Goal: Task Accomplishment & Management: Manage account settings

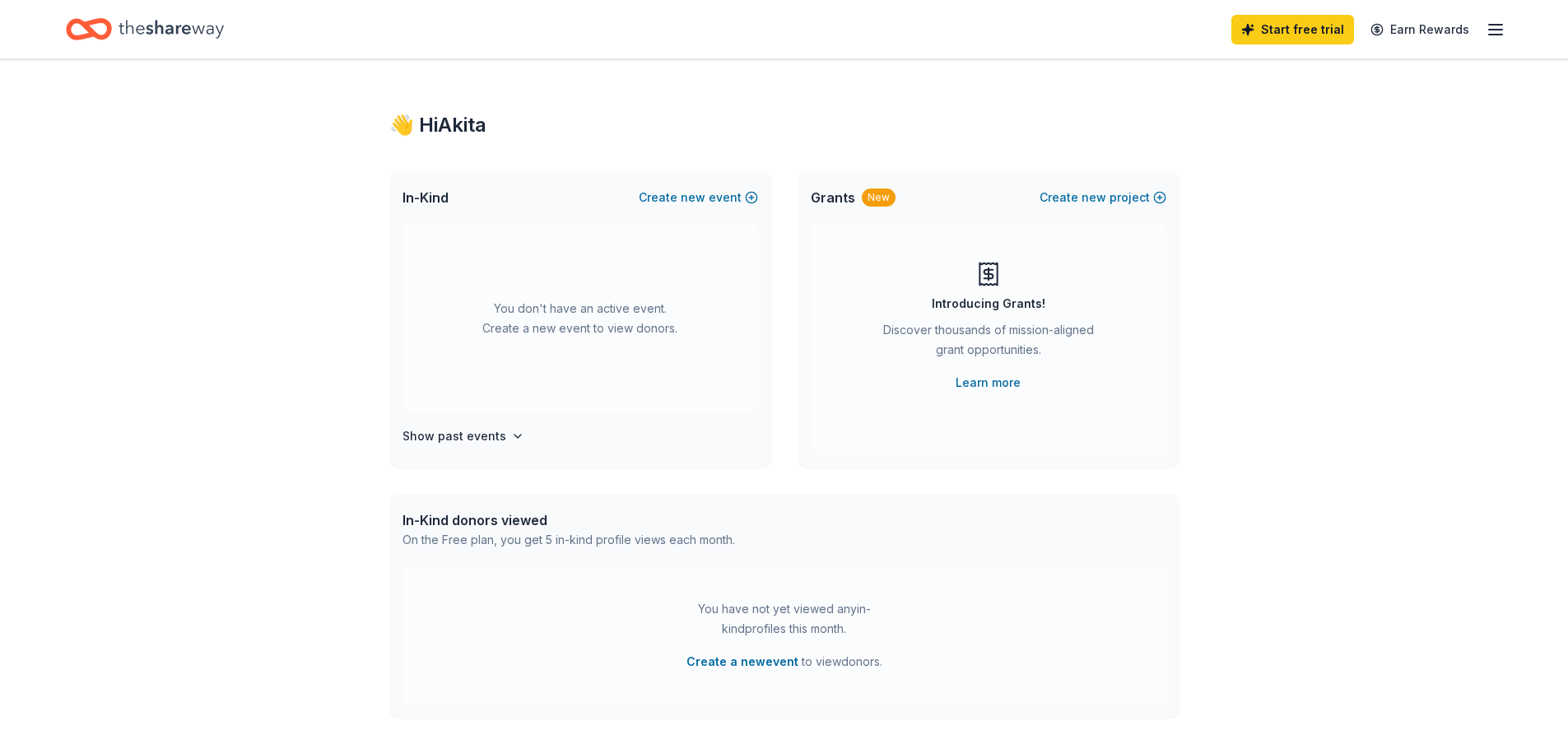
click at [143, 22] on icon "Home" at bounding box center [170, 29] width 105 height 33
click at [437, 195] on span "In-Kind" at bounding box center [426, 197] width 47 height 20
click at [456, 126] on div "👋 Hi [PERSON_NAME]" at bounding box center [785, 125] width 791 height 26
click at [728, 198] on button "Create new event" at bounding box center [698, 197] width 119 height 20
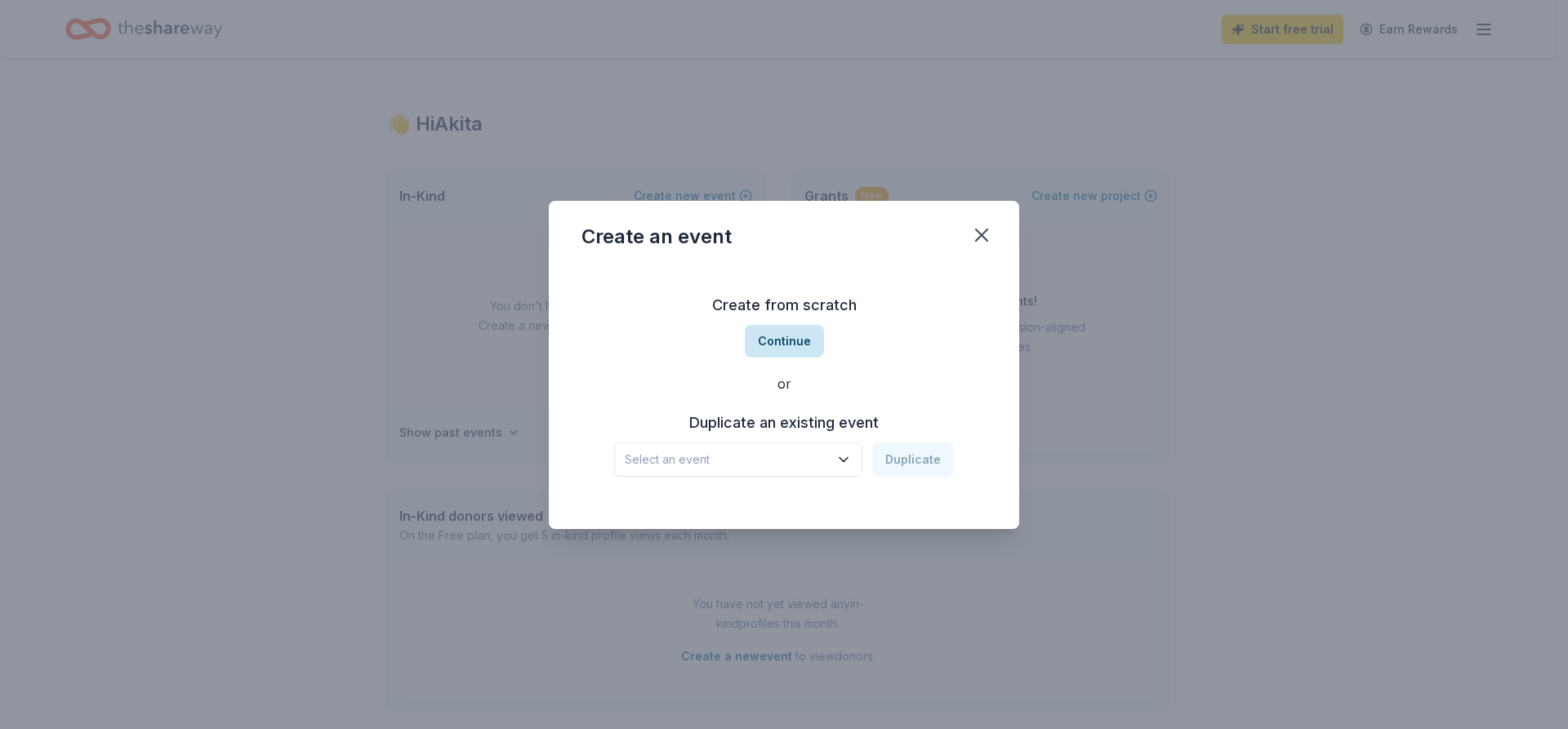
click at [785, 346] on button "Continue" at bounding box center [784, 341] width 79 height 32
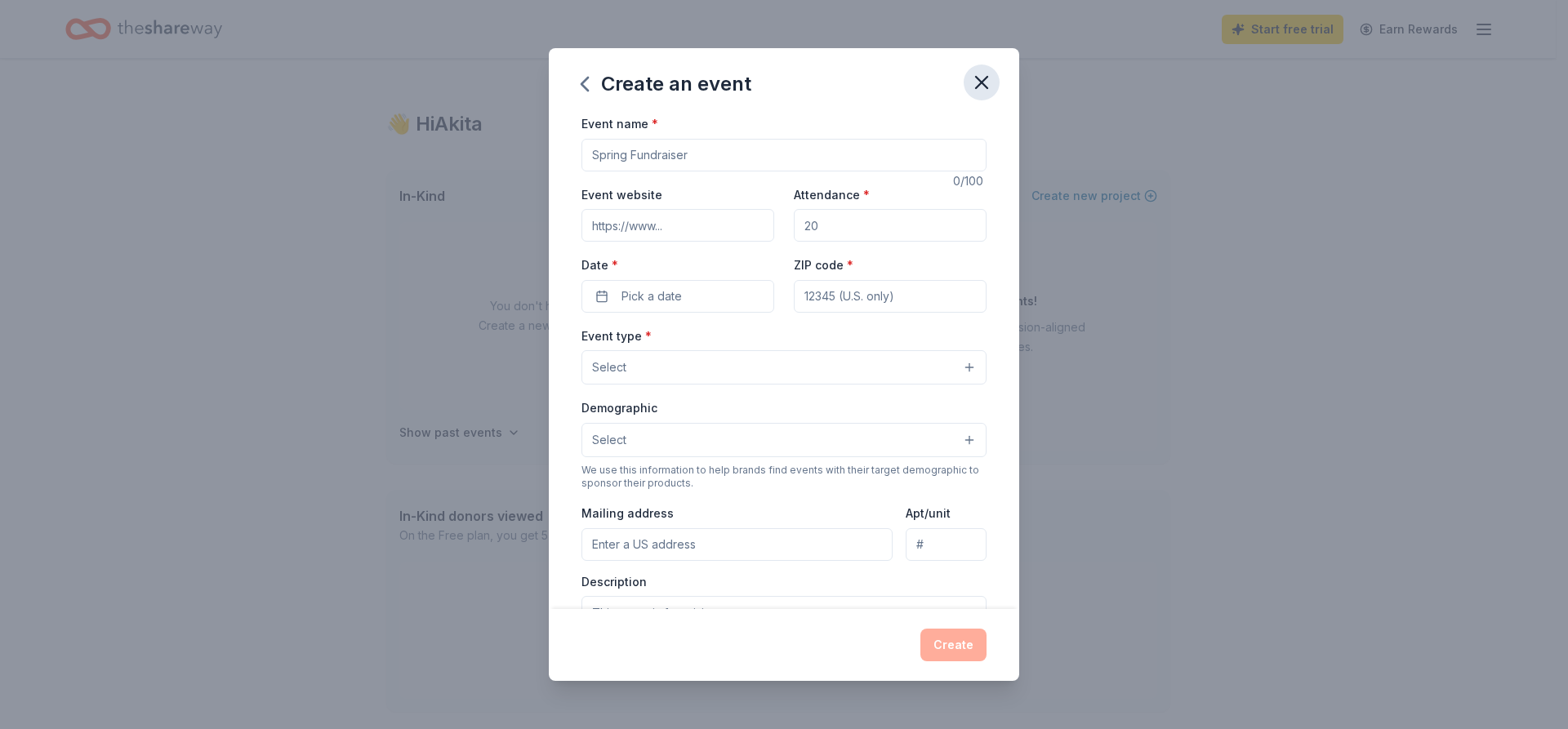
click at [979, 86] on icon "button" at bounding box center [982, 82] width 11 height 11
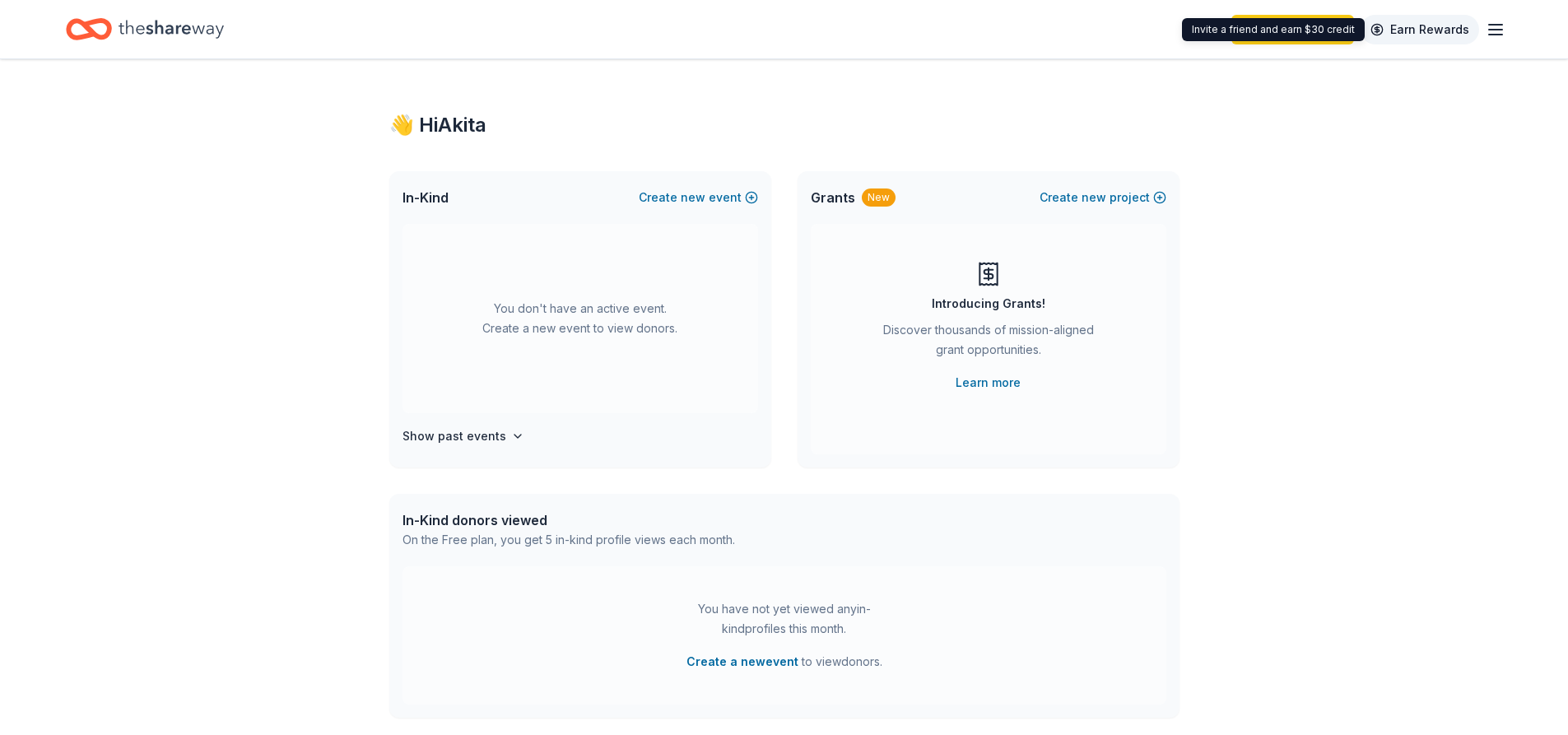
click at [1412, 24] on link "Earn Rewards" at bounding box center [1419, 30] width 118 height 30
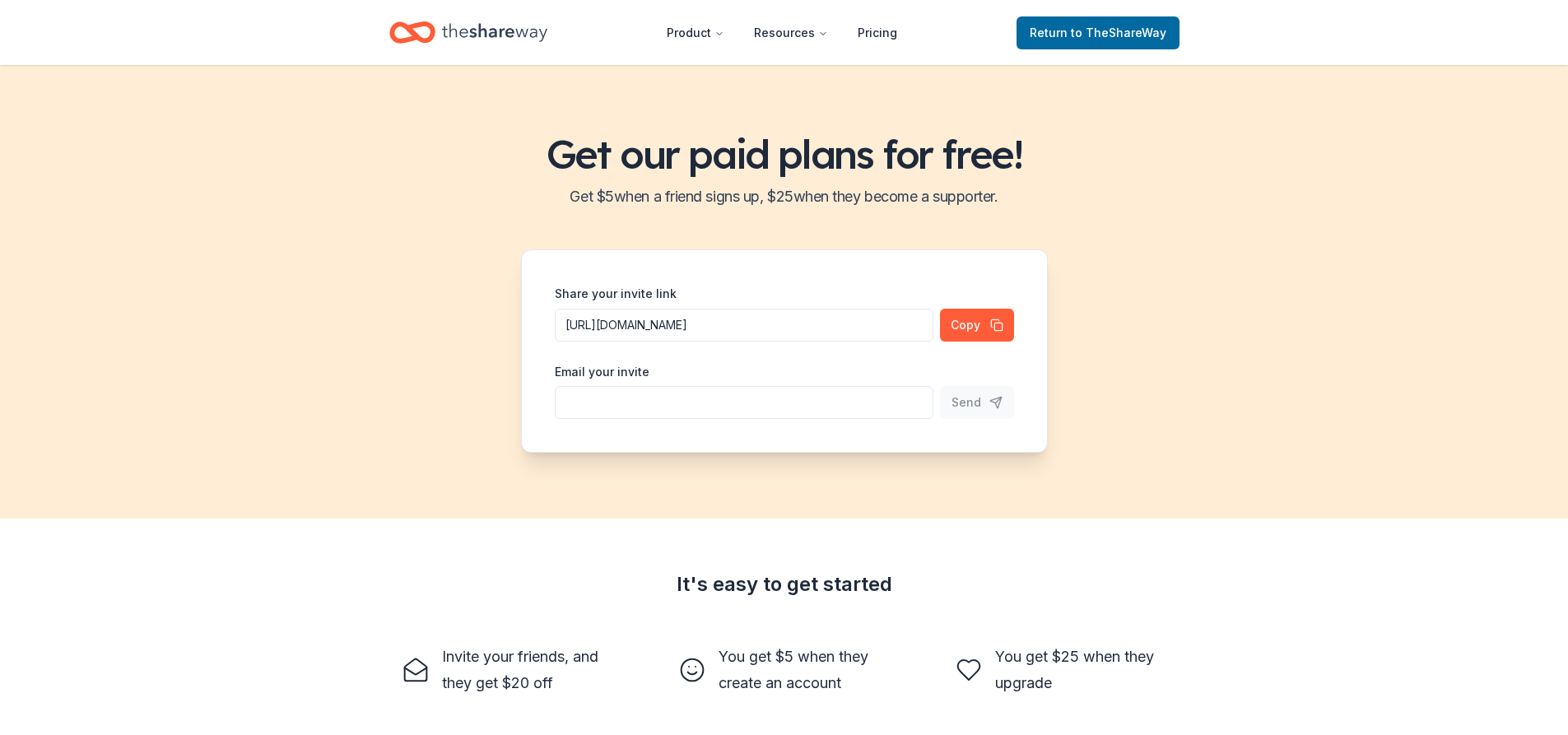
click at [471, 33] on icon "Home" at bounding box center [494, 33] width 105 height 33
click at [562, 33] on nav "Product Resources Pricing Return to TheShareWay" at bounding box center [785, 33] width 791 height 39
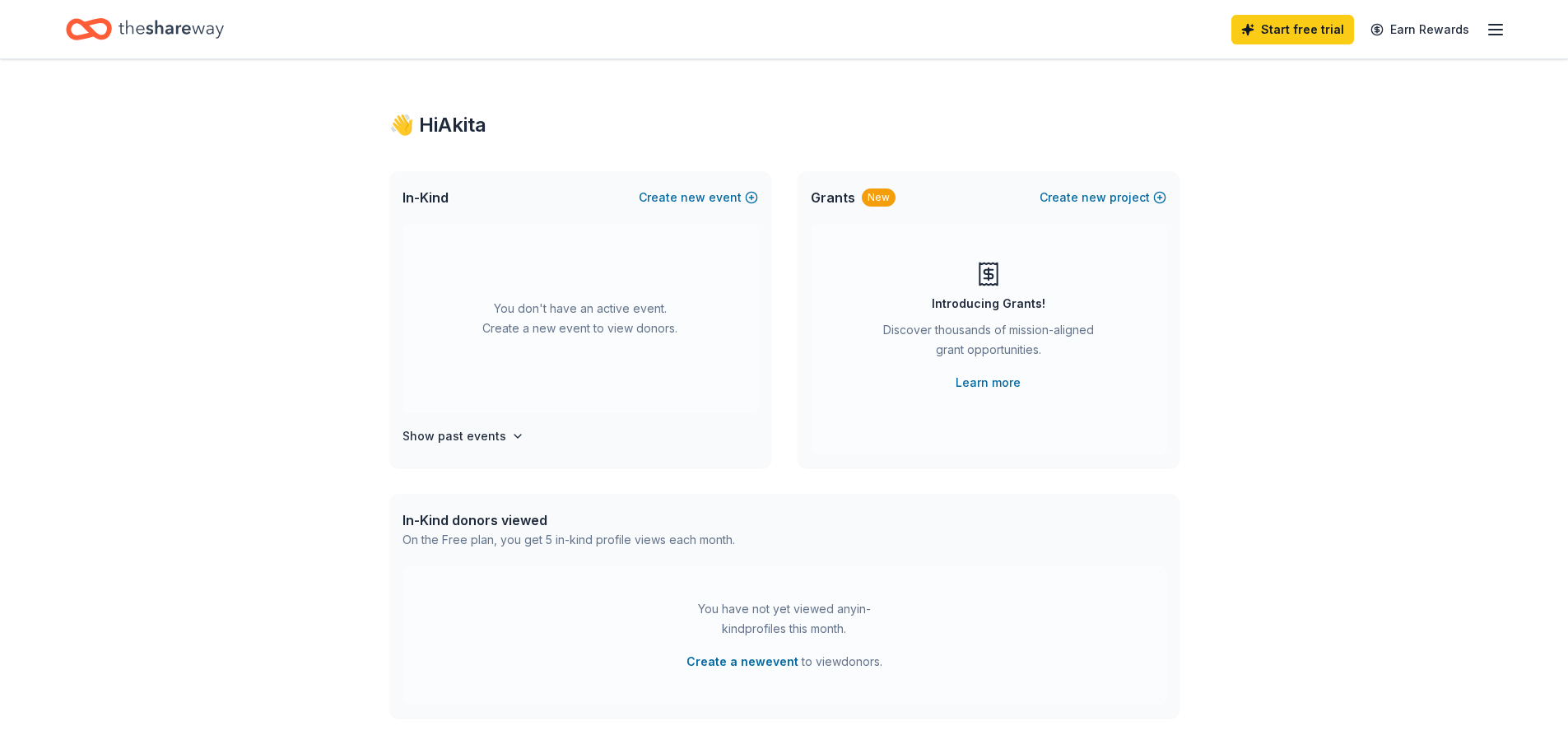
click at [423, 200] on span "In-Kind" at bounding box center [426, 197] width 47 height 20
click at [486, 430] on h4 "Show past events" at bounding box center [455, 435] width 104 height 20
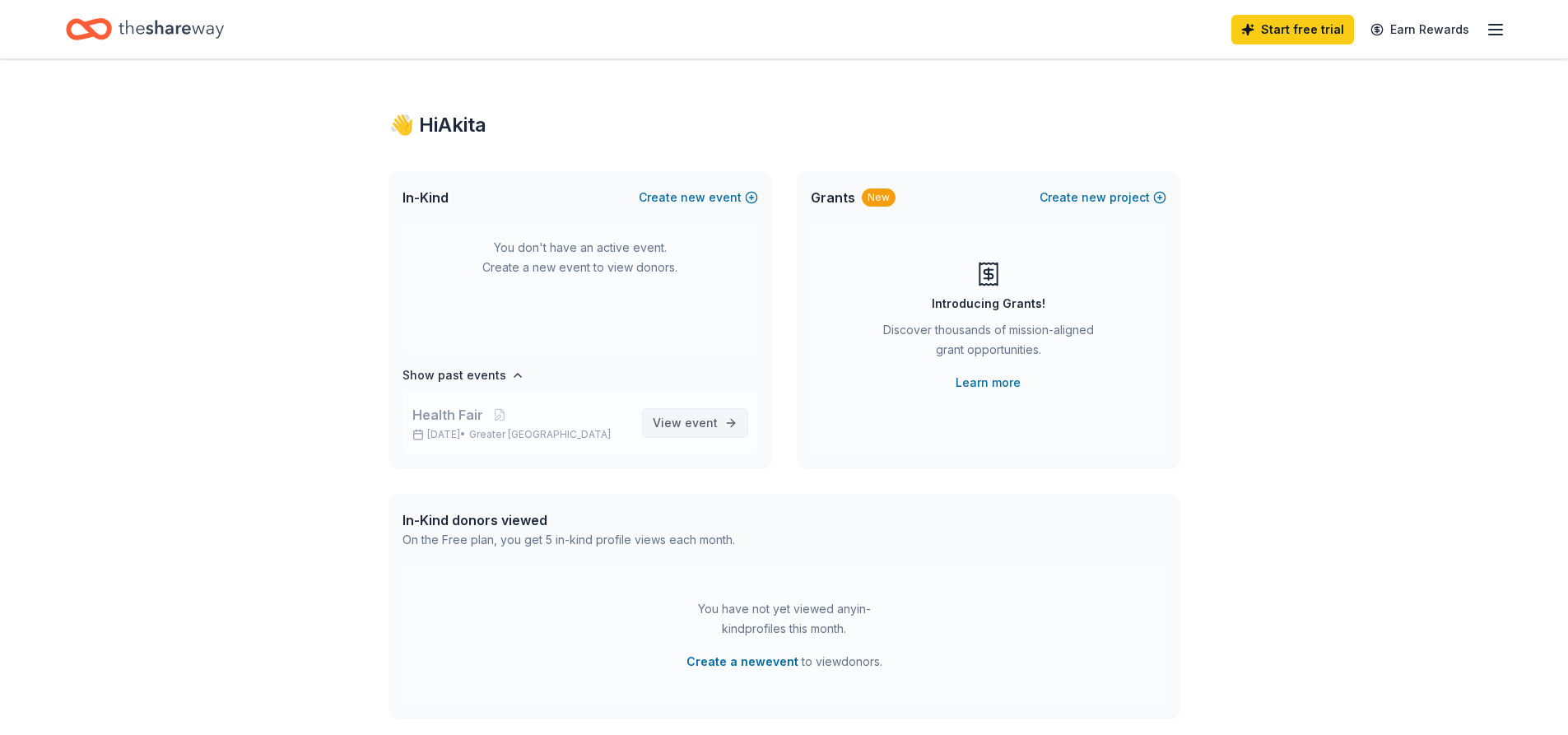
click at [684, 419] on span "event" at bounding box center [700, 422] width 33 height 14
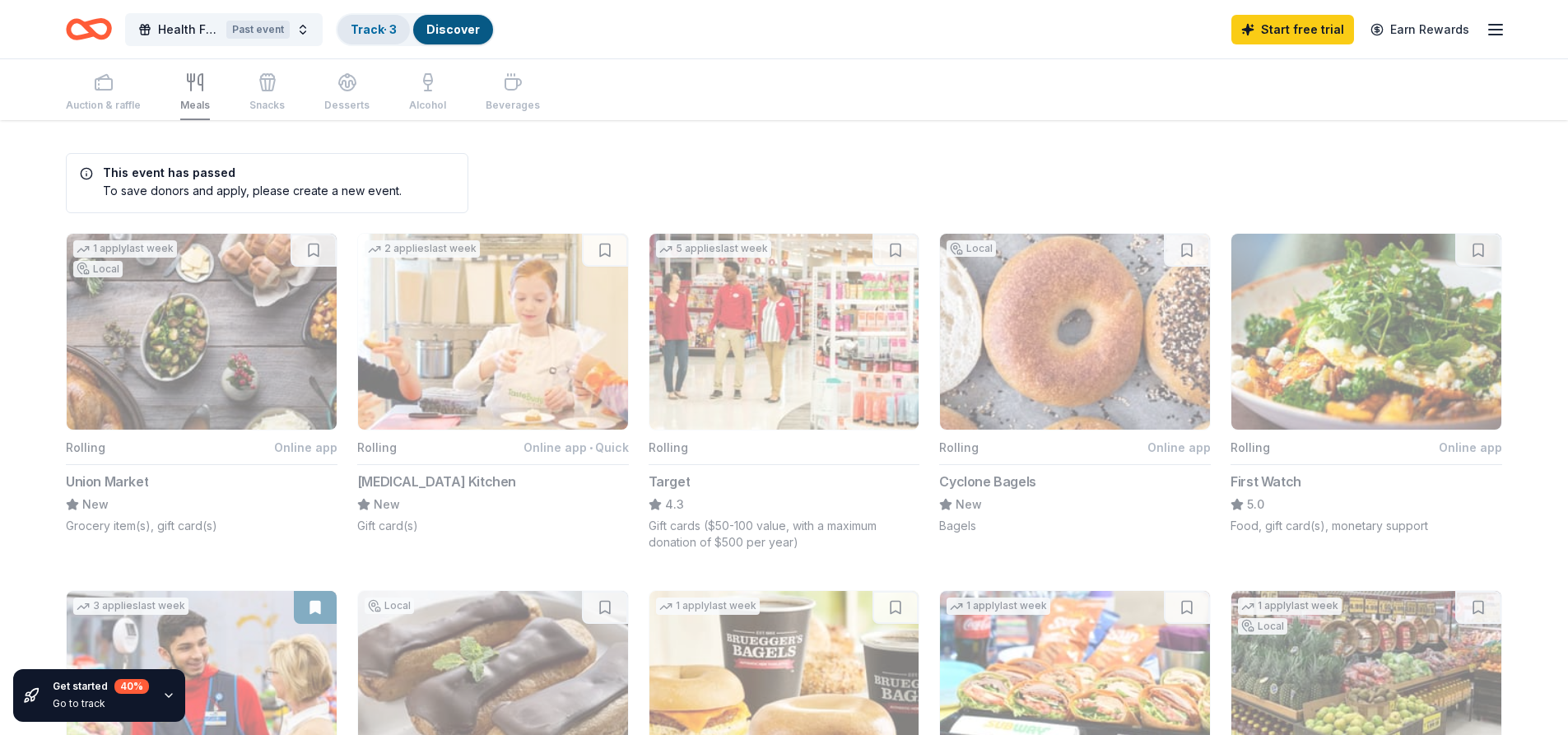
click at [360, 28] on link "Track · 3" at bounding box center [374, 29] width 47 height 14
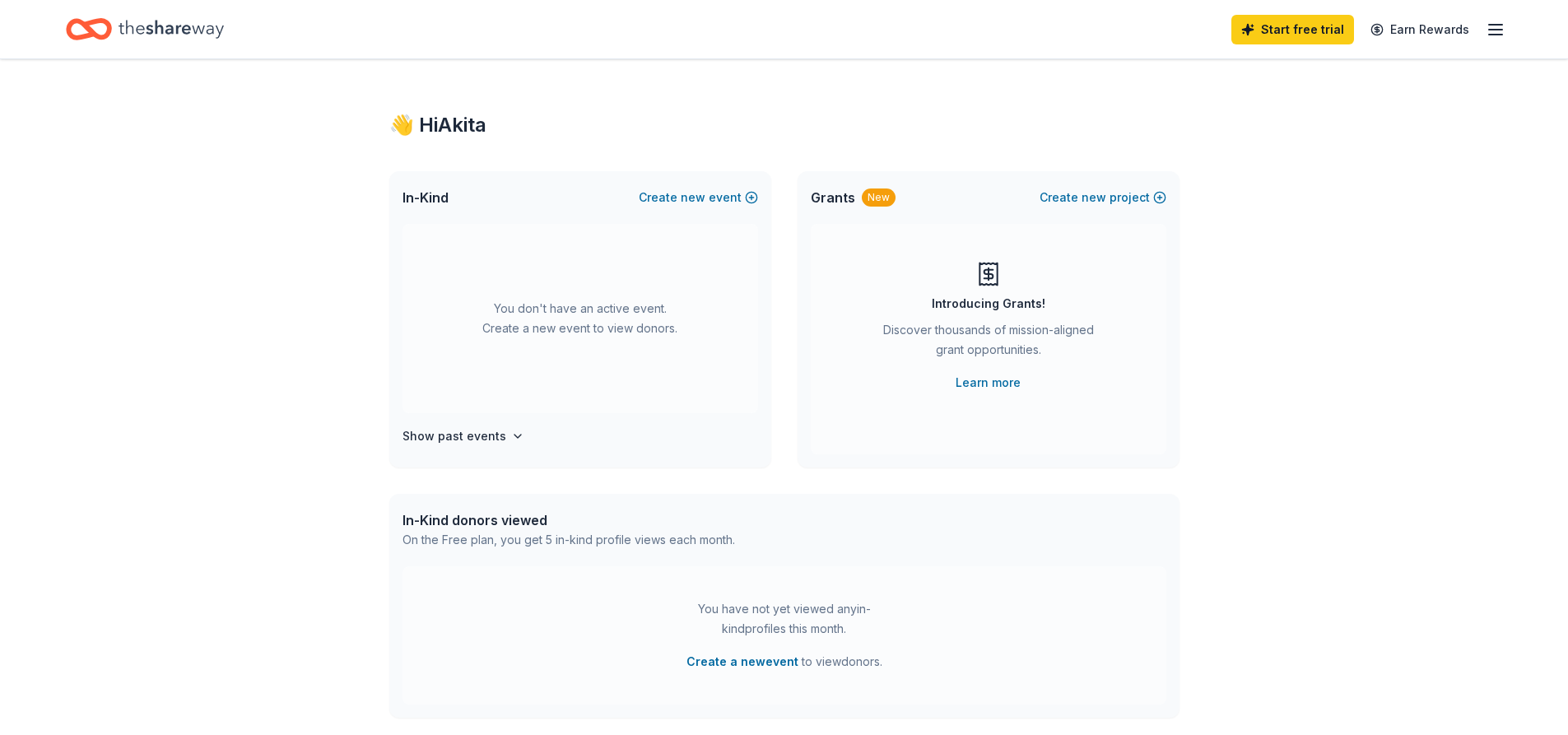
click at [1508, 25] on div "Start free trial Earn Rewards" at bounding box center [784, 29] width 1568 height 59
click at [1495, 31] on icon "button" at bounding box center [1495, 29] width 20 height 20
click at [1307, 283] on button "Logout" at bounding box center [1294, 274] width 44 height 20
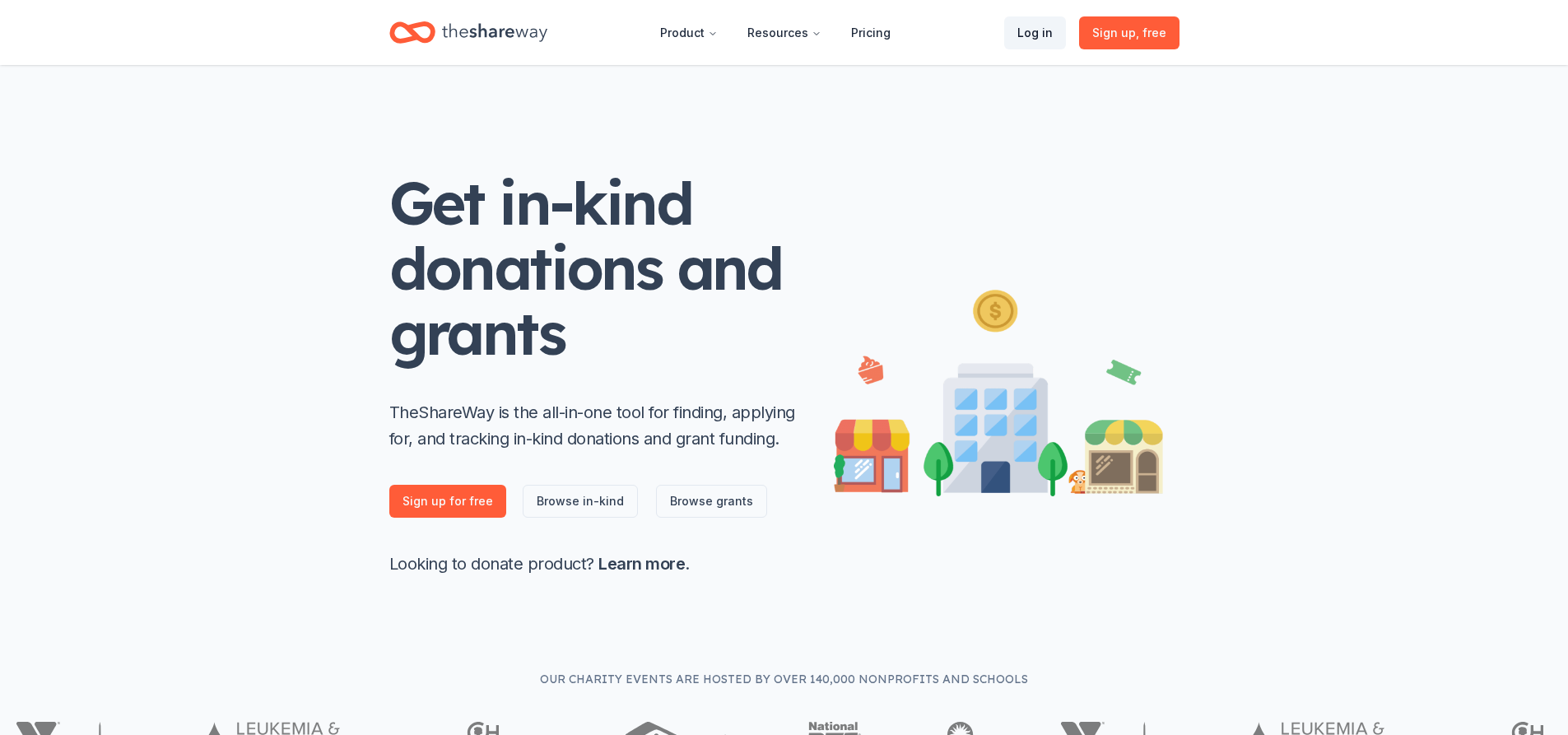
click at [1028, 33] on link "Log in" at bounding box center [1035, 33] width 61 height 33
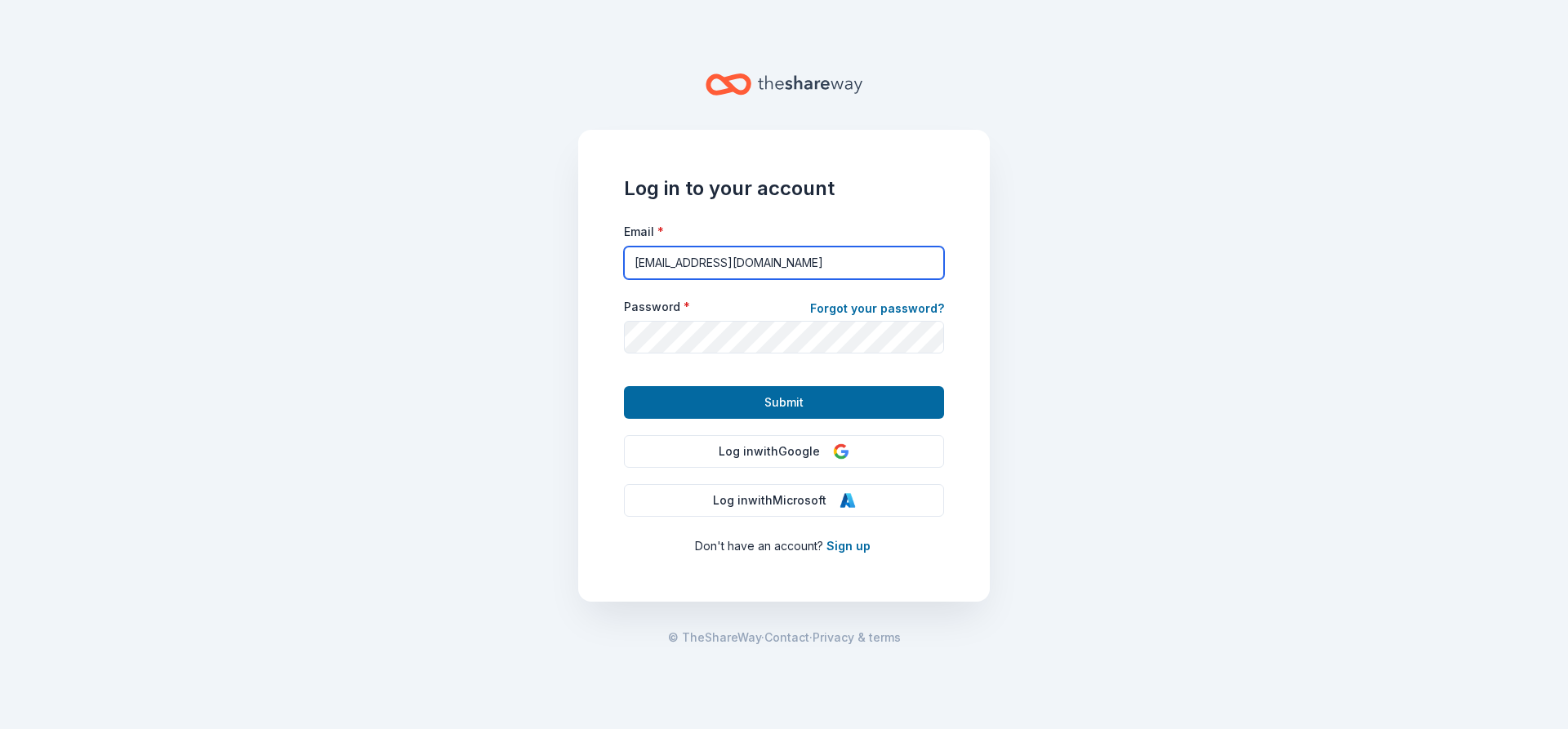
drag, startPoint x: 798, startPoint y: 264, endPoint x: 571, endPoint y: 255, distance: 227.2
click at [571, 255] on main "Log in to your account Email * aperry@bsfhc.org Password * Forgot your password…" at bounding box center [784, 364] width 1568 height 729
type input "akitaperry@hotmail.com"
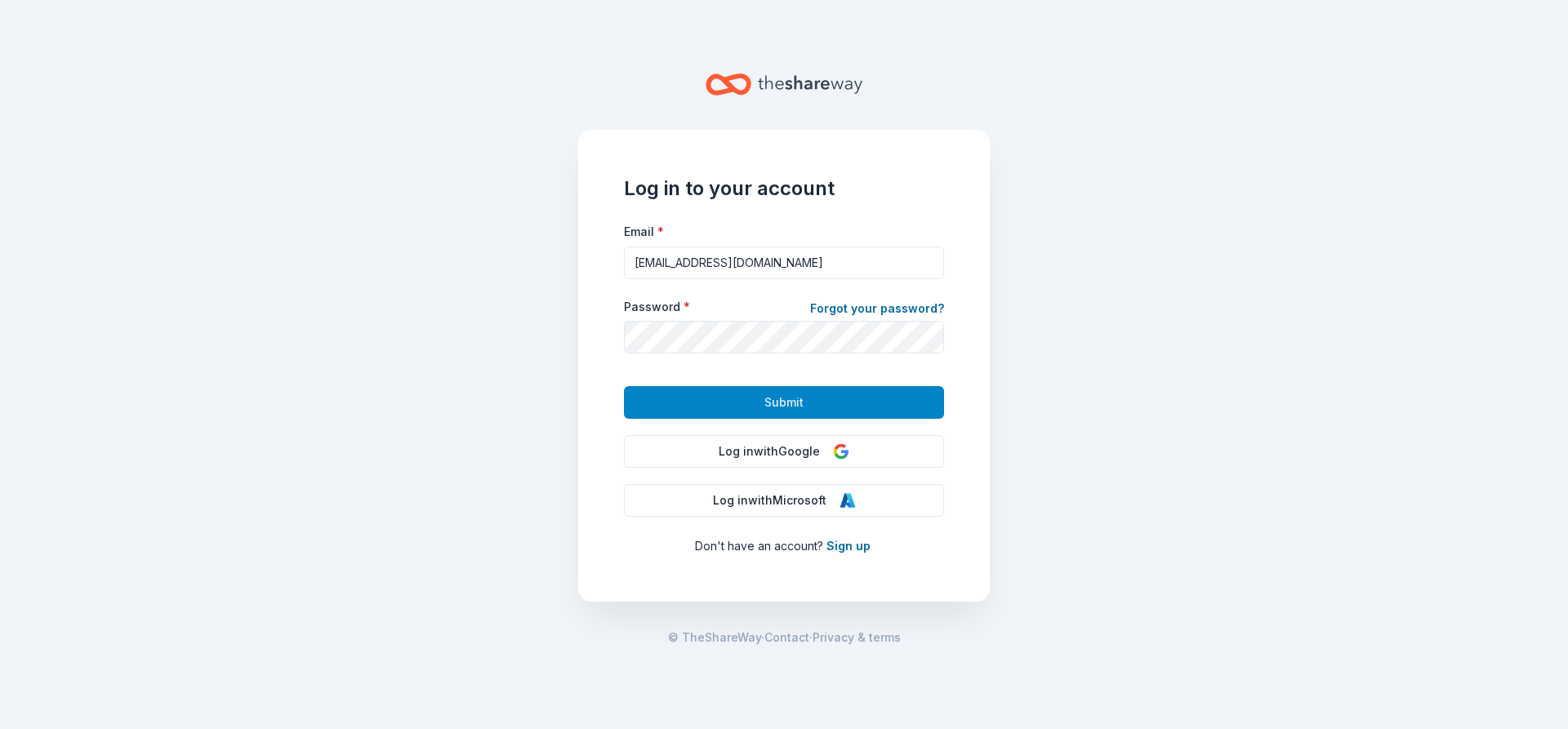
click at [739, 403] on button "Submit" at bounding box center [784, 402] width 320 height 32
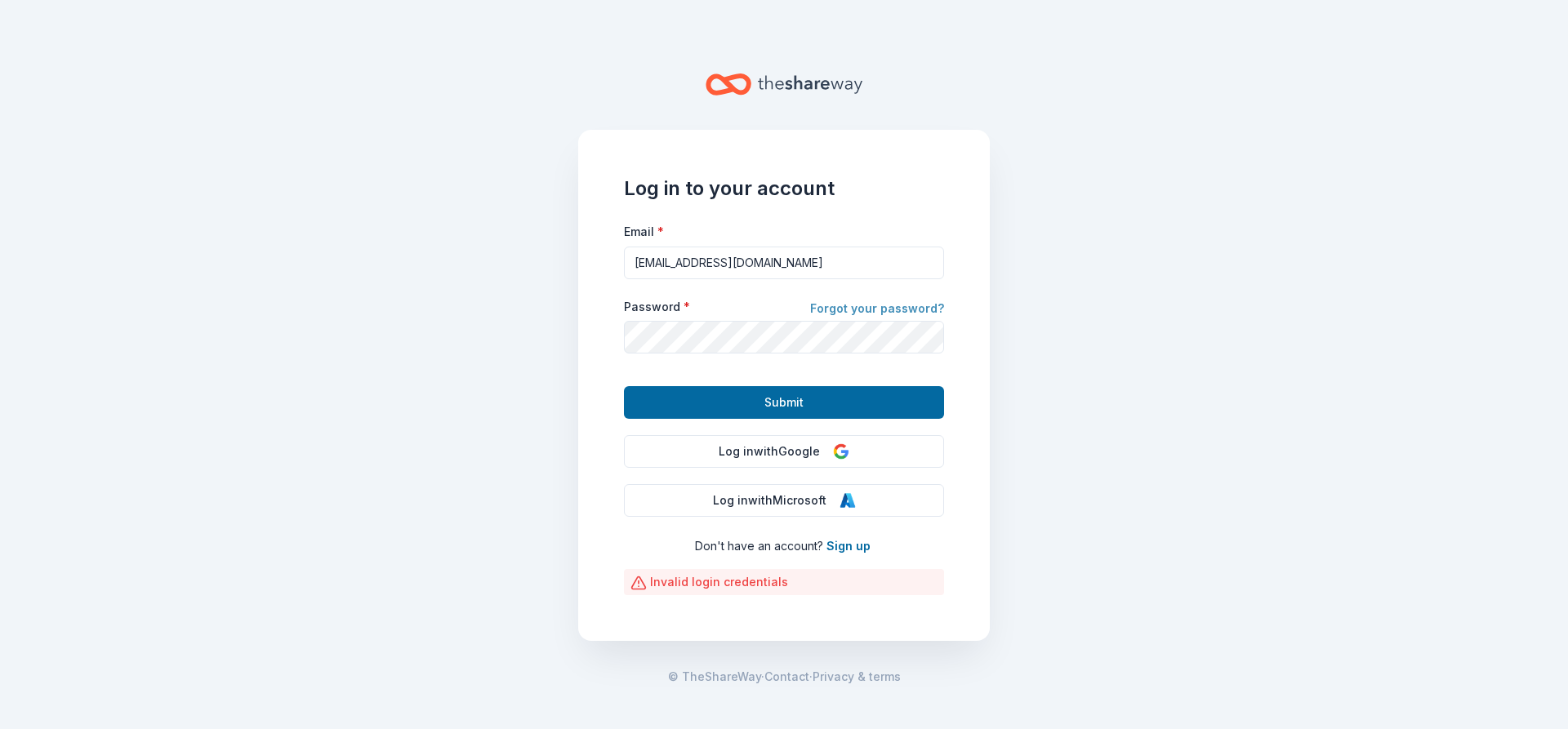
click at [844, 305] on link "Forgot your password?" at bounding box center [877, 310] width 134 height 23
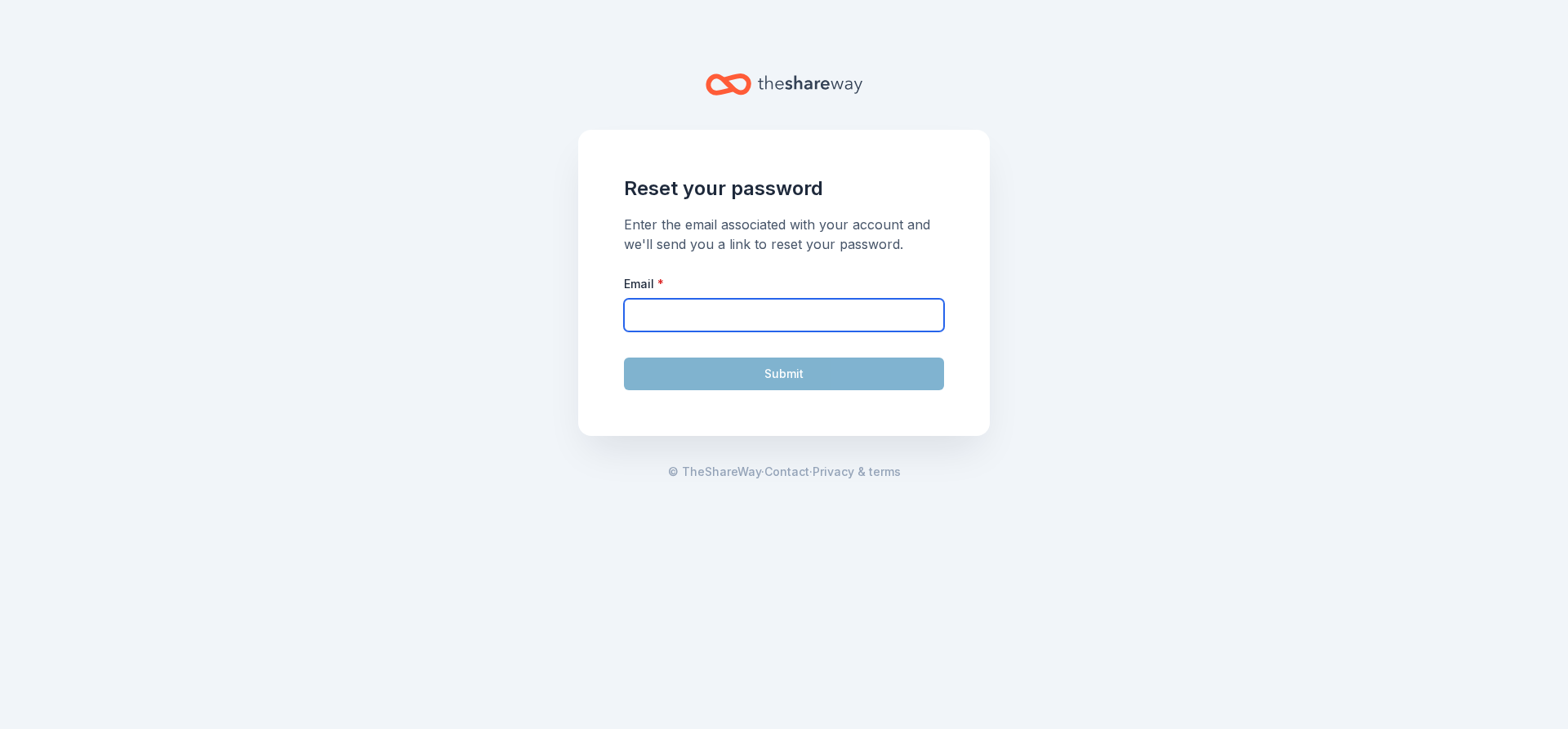
click at [676, 317] on input "Email *" at bounding box center [784, 315] width 320 height 32
type input "akitaperry@hotmail.com"
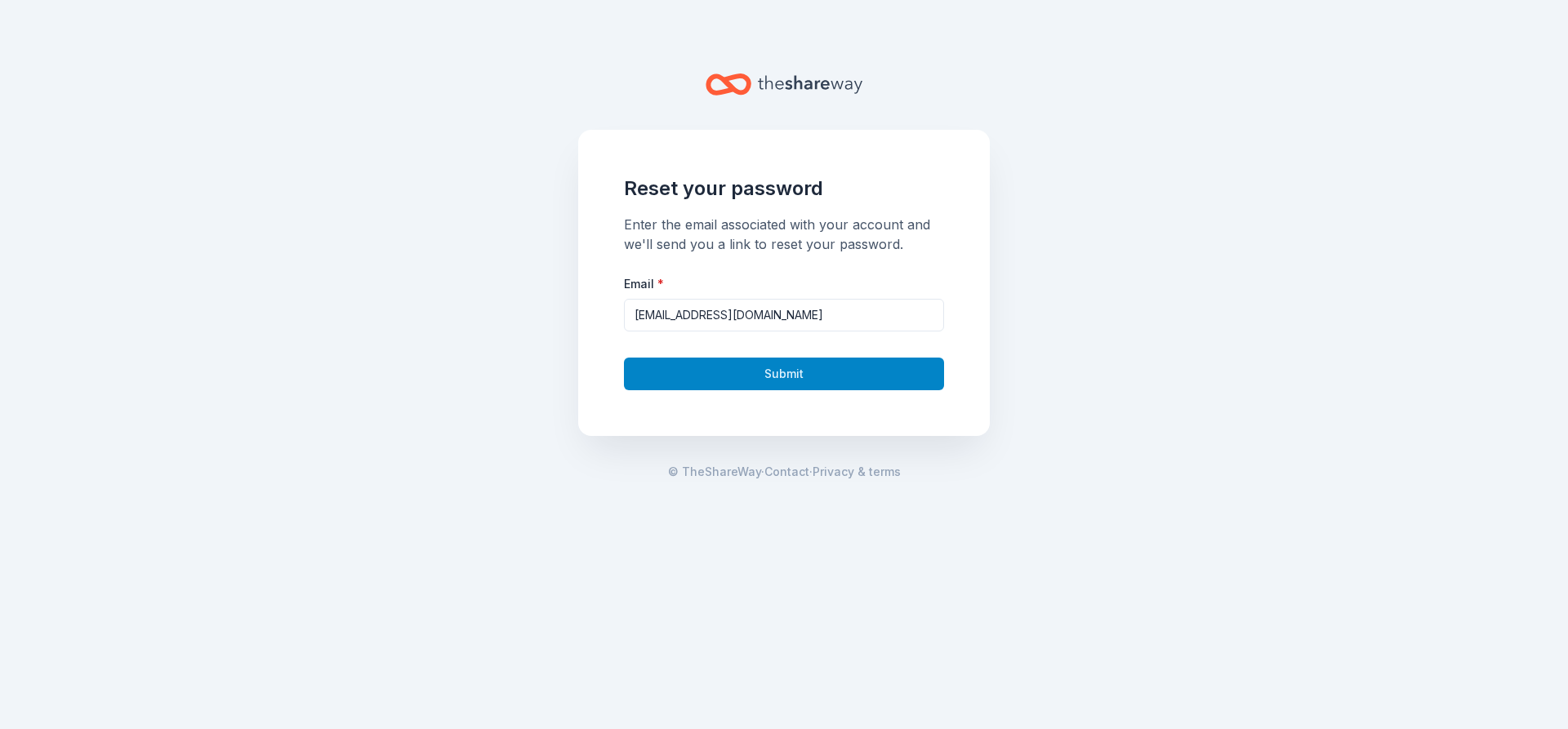
click at [757, 372] on button "Submit" at bounding box center [784, 374] width 320 height 32
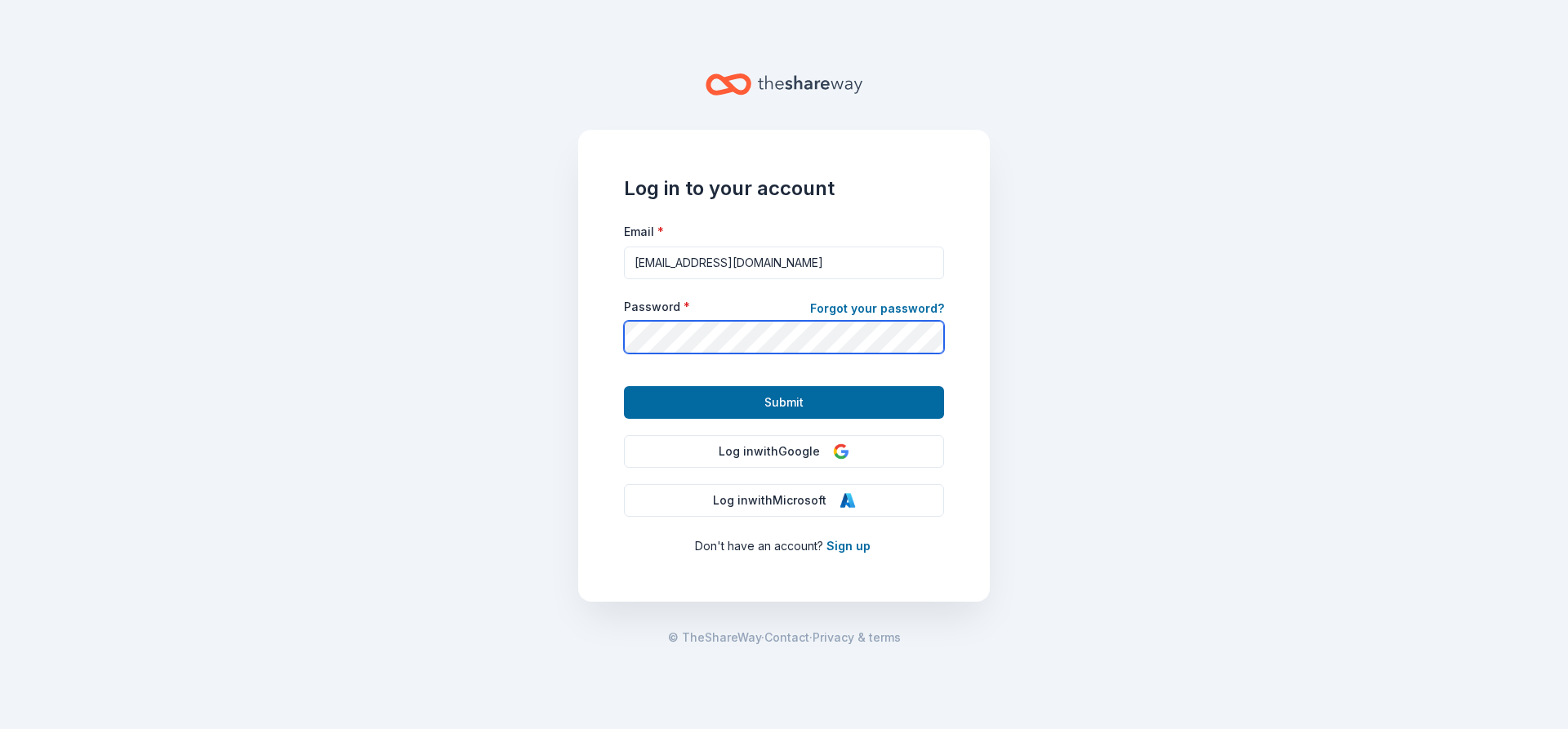
click at [548, 340] on main "Log in to your account Email * akitaperry@hotmail.com Password * Forgot your pa…" at bounding box center [784, 364] width 1568 height 729
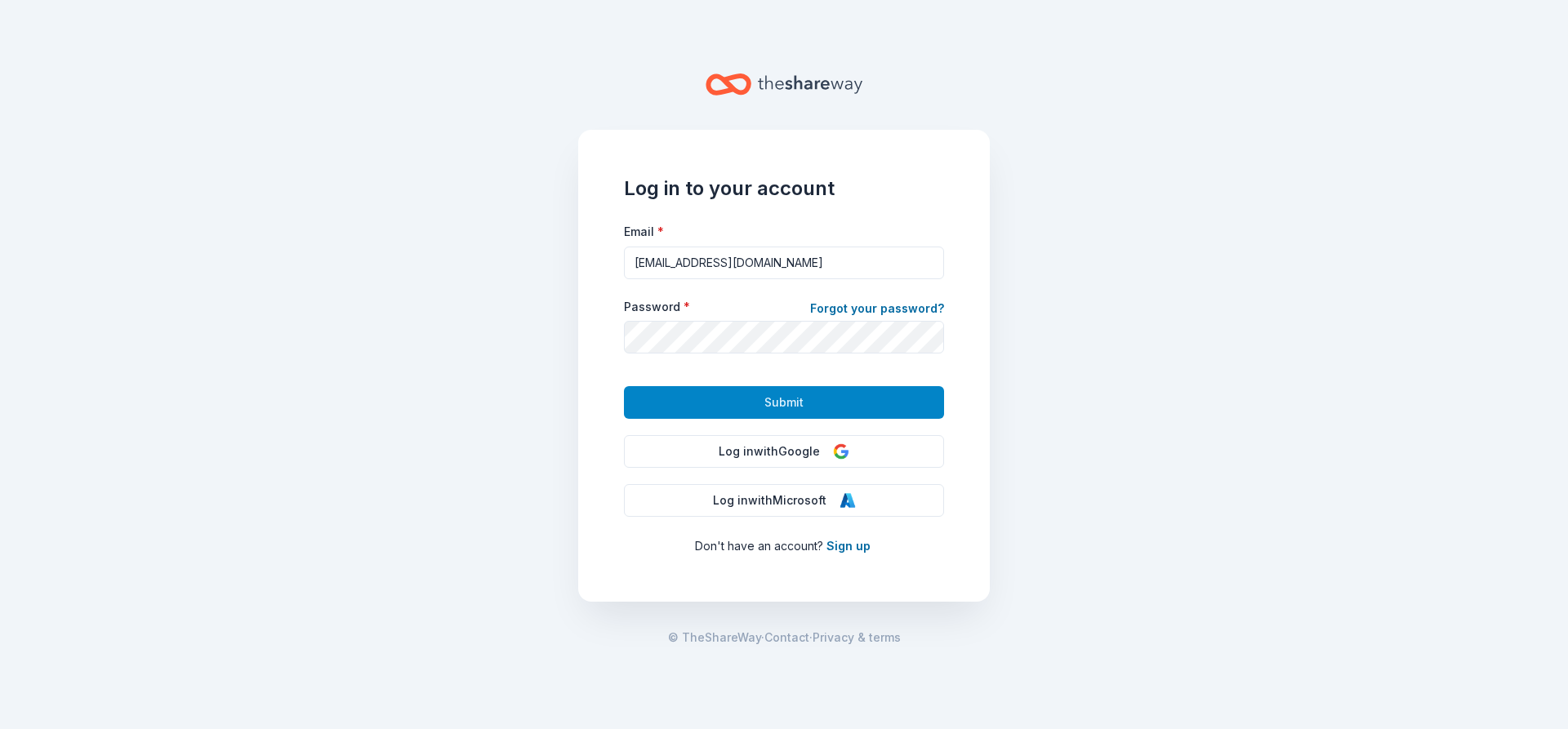
click at [688, 410] on button "Submit" at bounding box center [784, 402] width 320 height 32
